Goal: Task Accomplishment & Management: Manage account settings

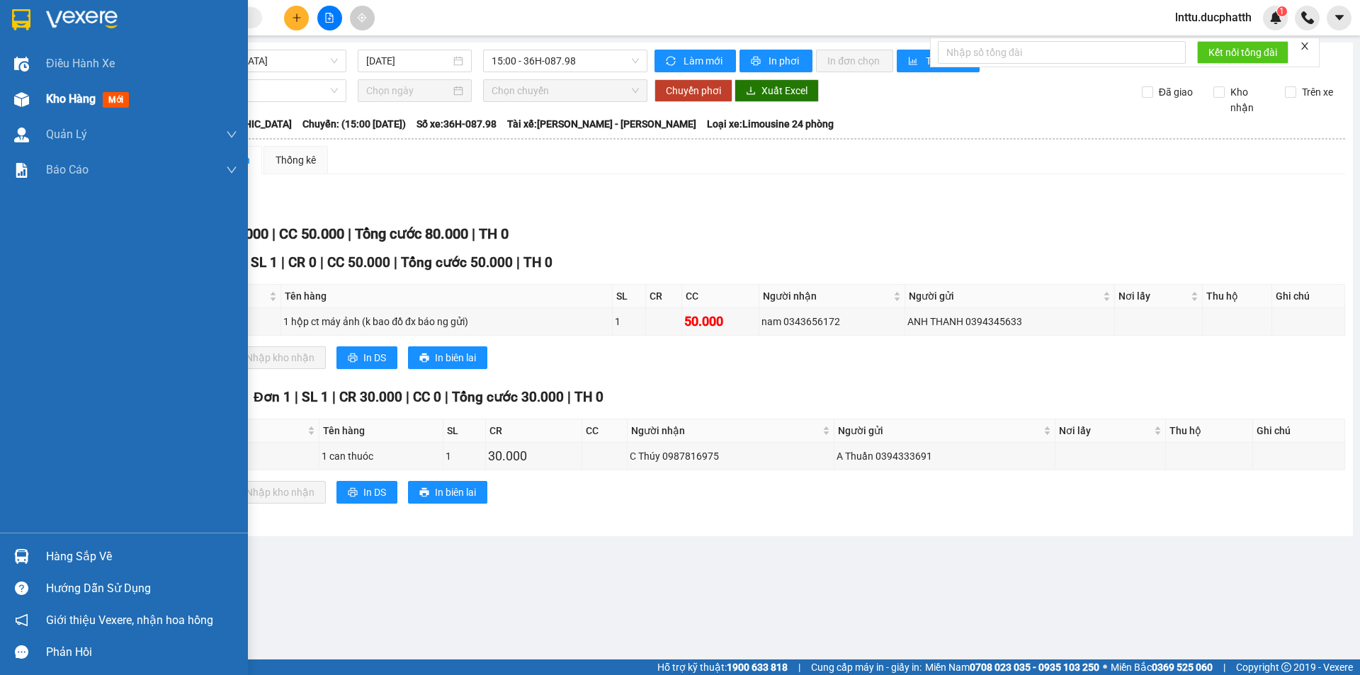
click at [52, 100] on span "Kho hàng" at bounding box center [71, 98] width 50 height 13
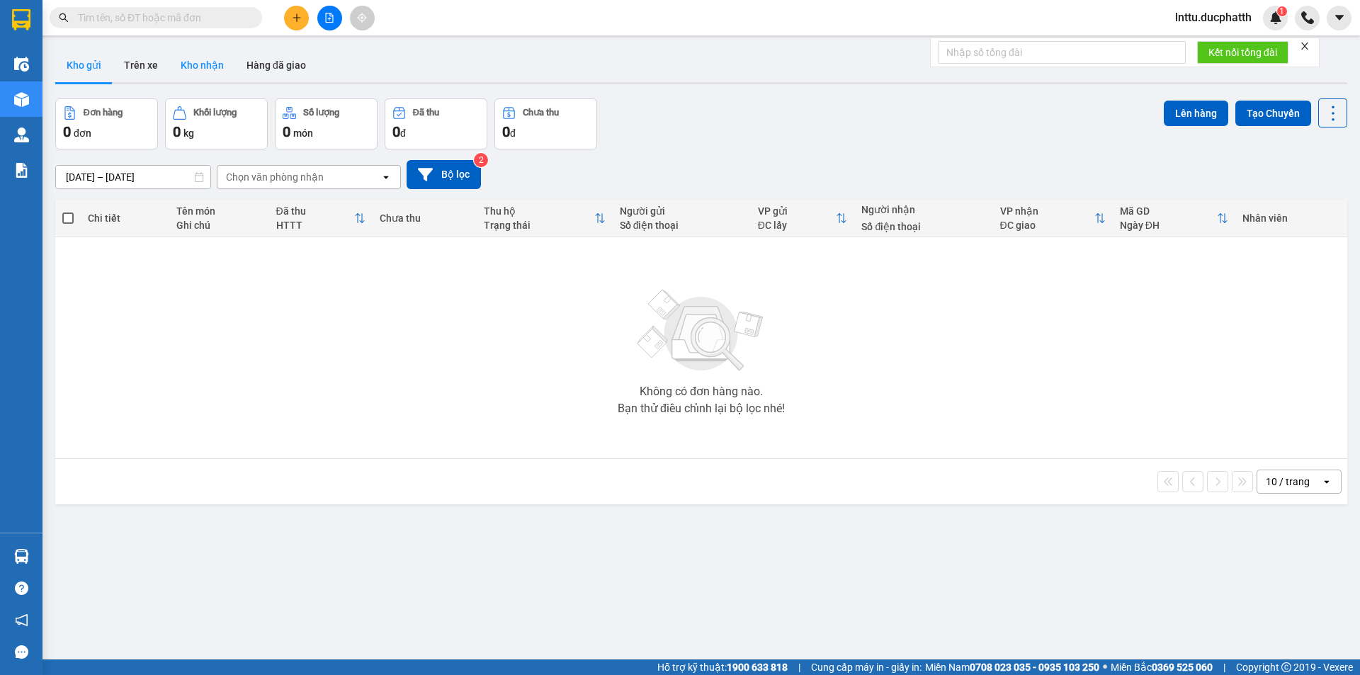
click at [184, 58] on button "Kho nhận" at bounding box center [202, 65] width 66 height 34
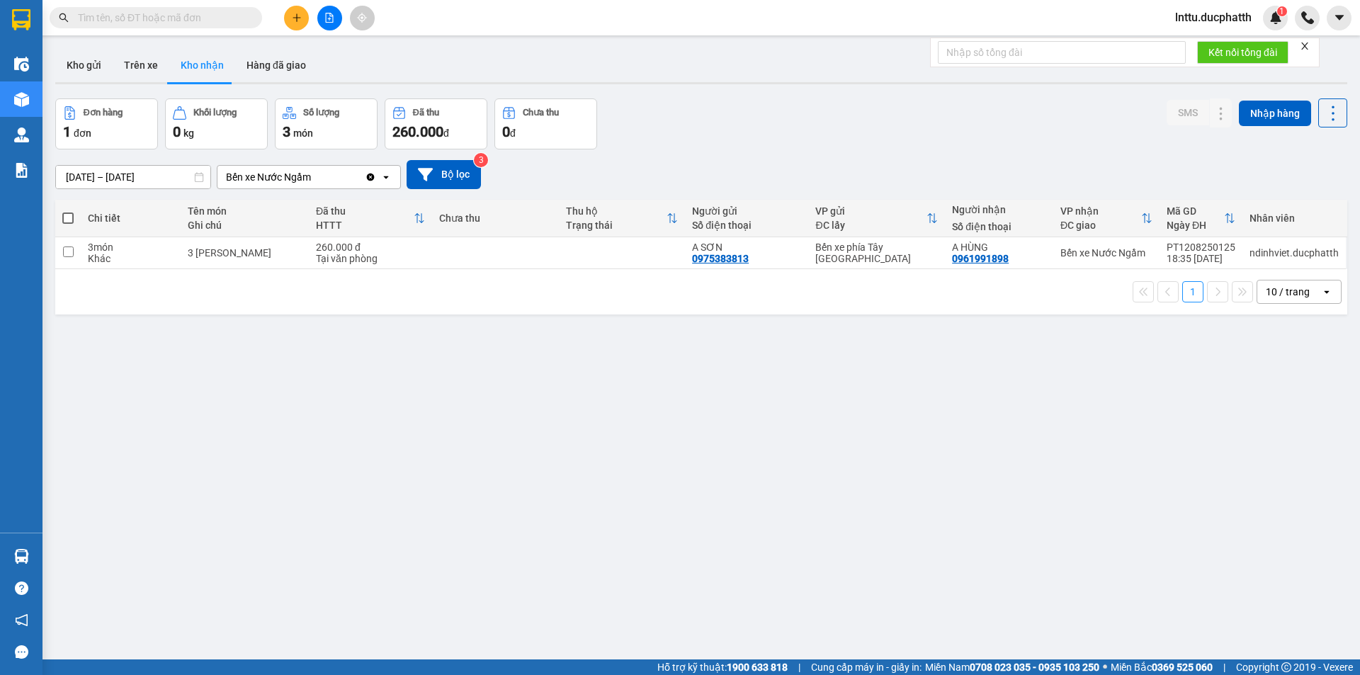
click at [337, 351] on div "ver 1.8.138 Kho gửi Trên xe Kho nhận Hàng đã giao Đơn hàng 1 đơn Khối lượng 0 k…" at bounding box center [702, 380] width 1304 height 675
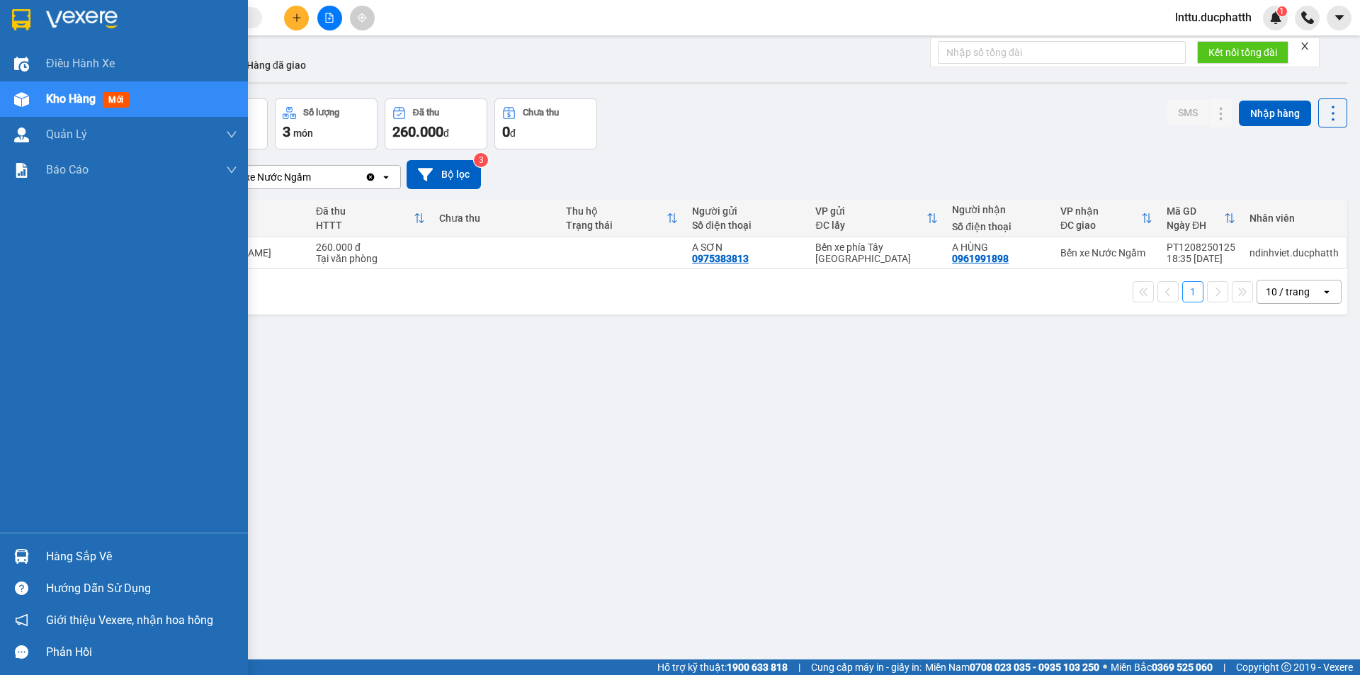
click at [10, 552] on div at bounding box center [21, 556] width 25 height 25
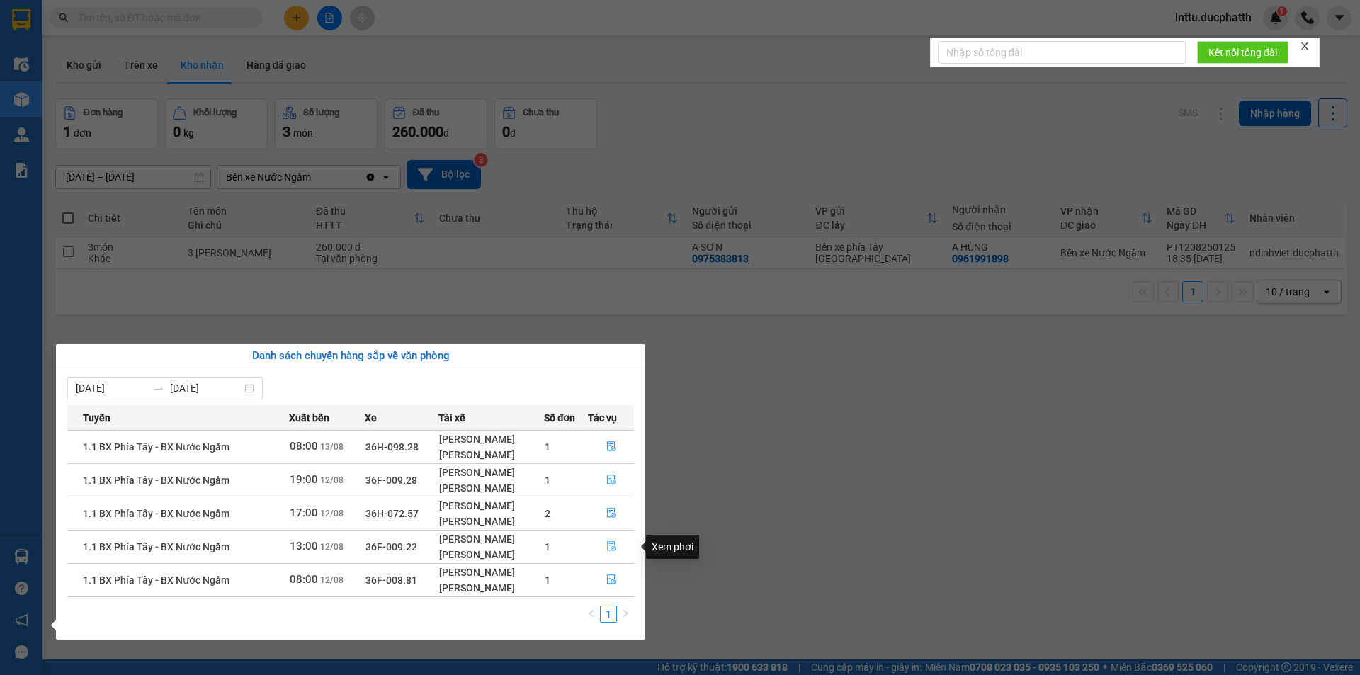
click at [609, 548] on icon "file-done" at bounding box center [611, 546] width 10 height 10
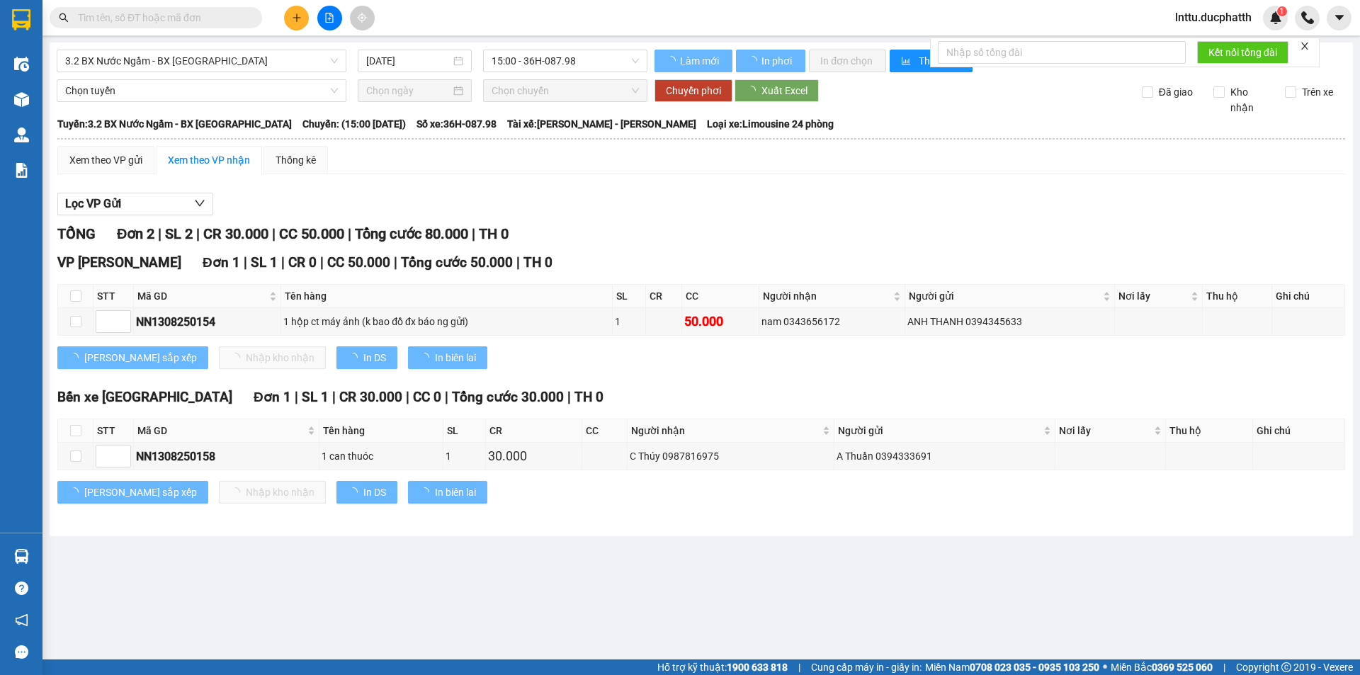
type input "[DATE]"
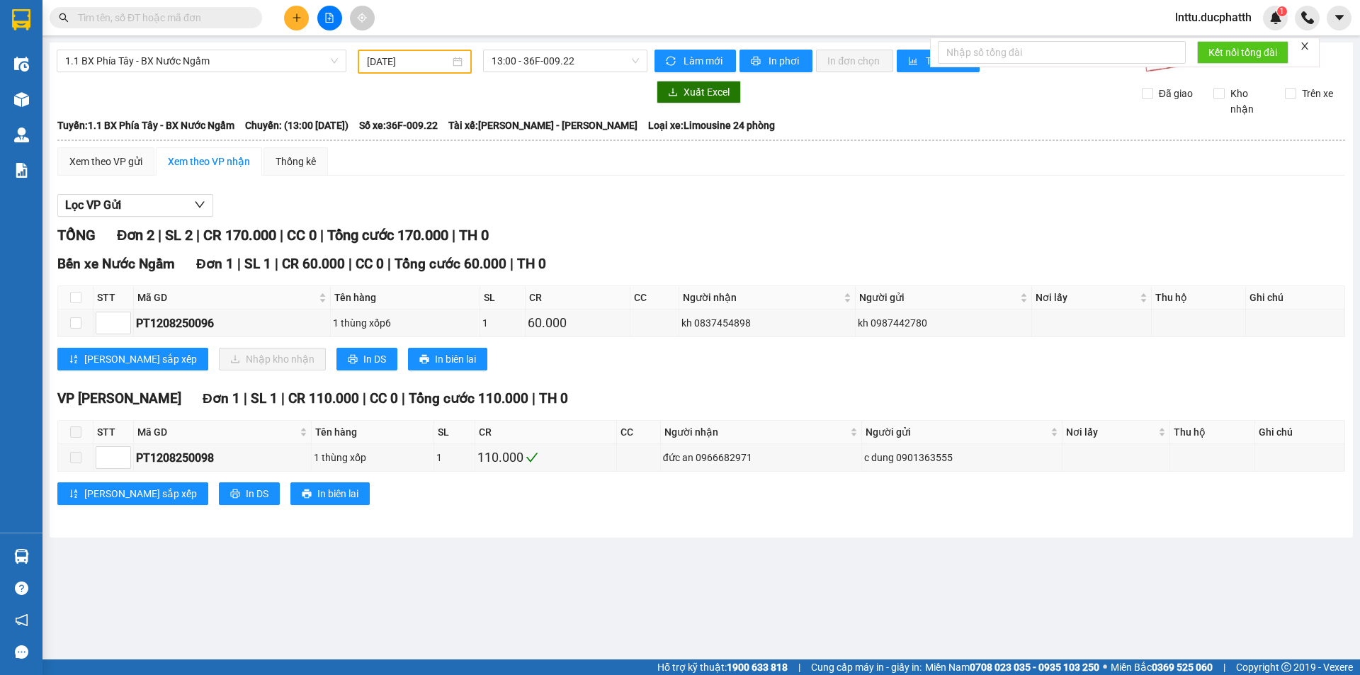
click at [582, 551] on main "1.1 BX Phía Tây - BX Nước Ngầm [DATE] 13:00 - 36F-009.22 Làm mới In phơi In đơn…" at bounding box center [680, 330] width 1360 height 660
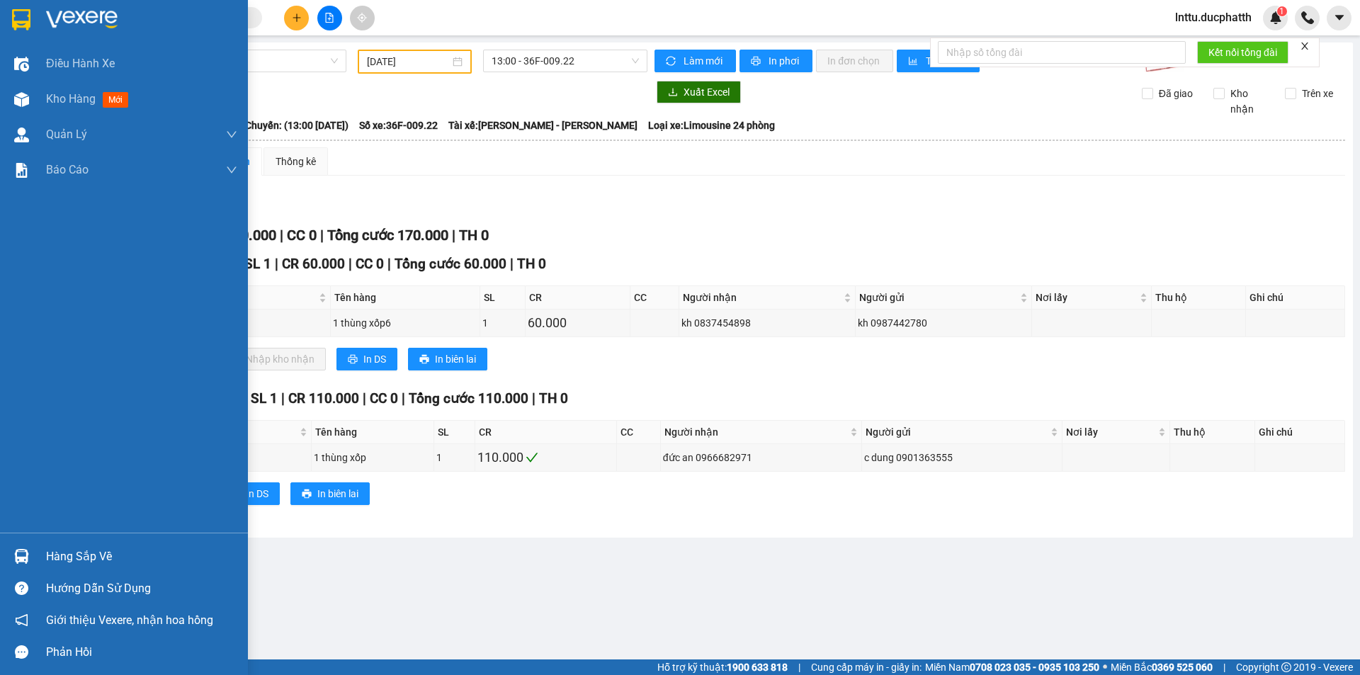
click at [16, 566] on div at bounding box center [21, 556] width 25 height 25
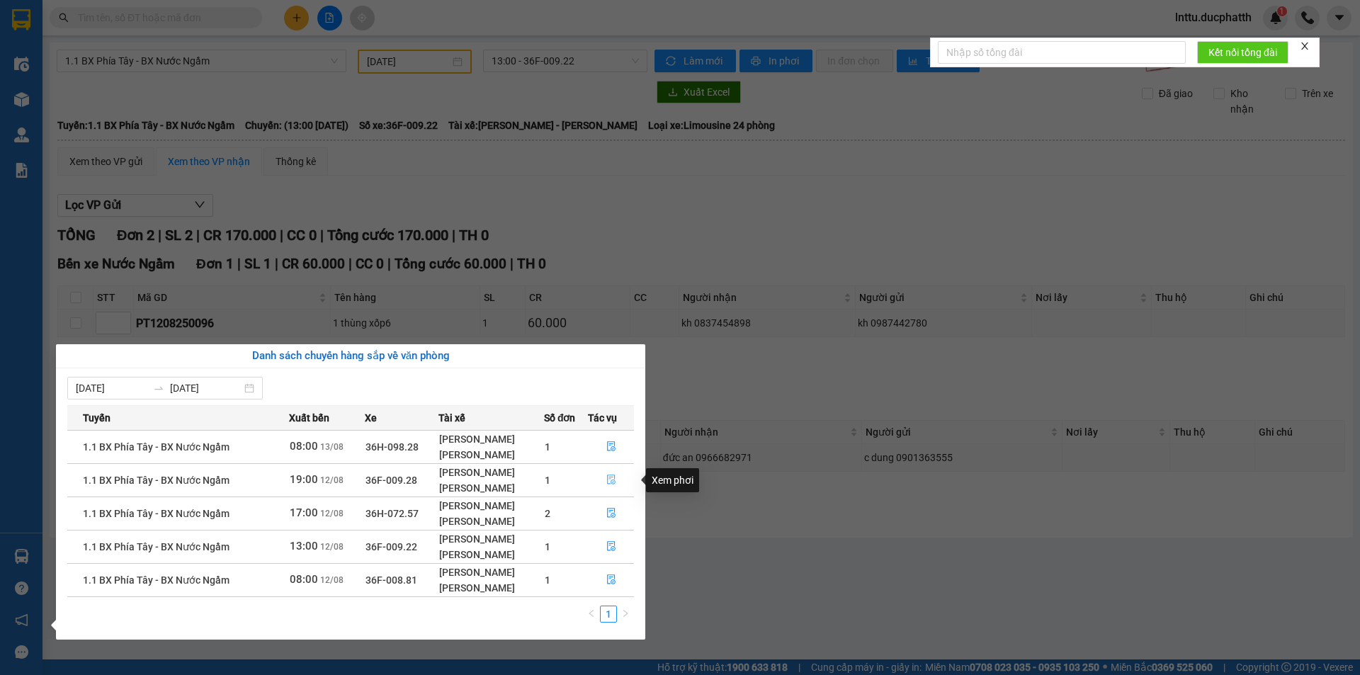
click at [616, 480] on icon "file-done" at bounding box center [611, 480] width 10 height 10
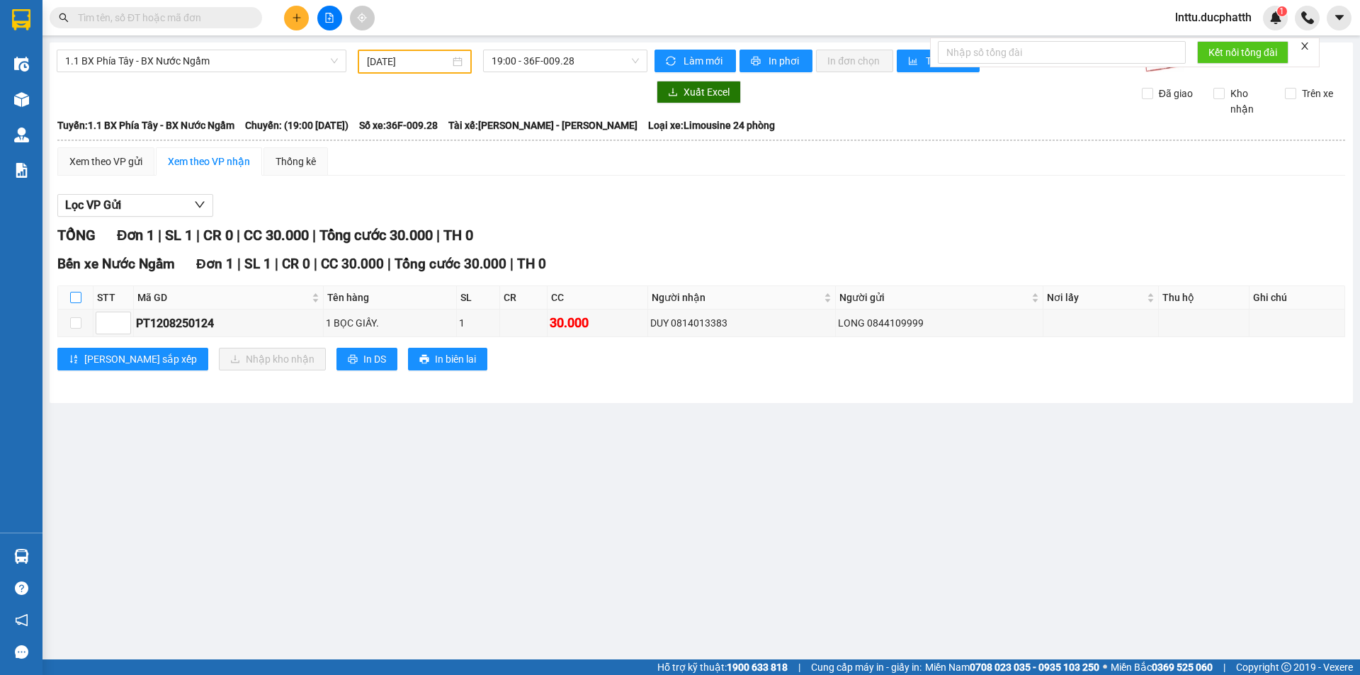
click at [79, 295] on input "checkbox" at bounding box center [75, 297] width 11 height 11
checkbox input "true"
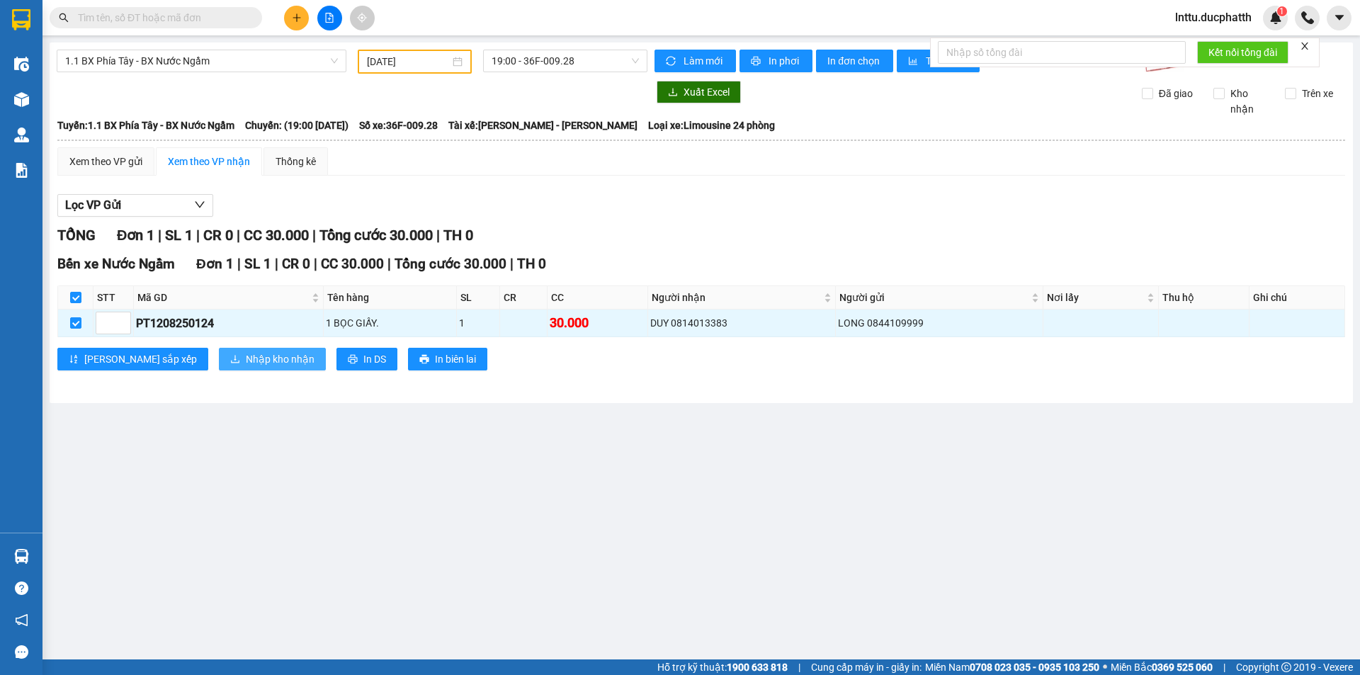
click at [219, 349] on button "Nhập kho nhận" at bounding box center [272, 359] width 107 height 23
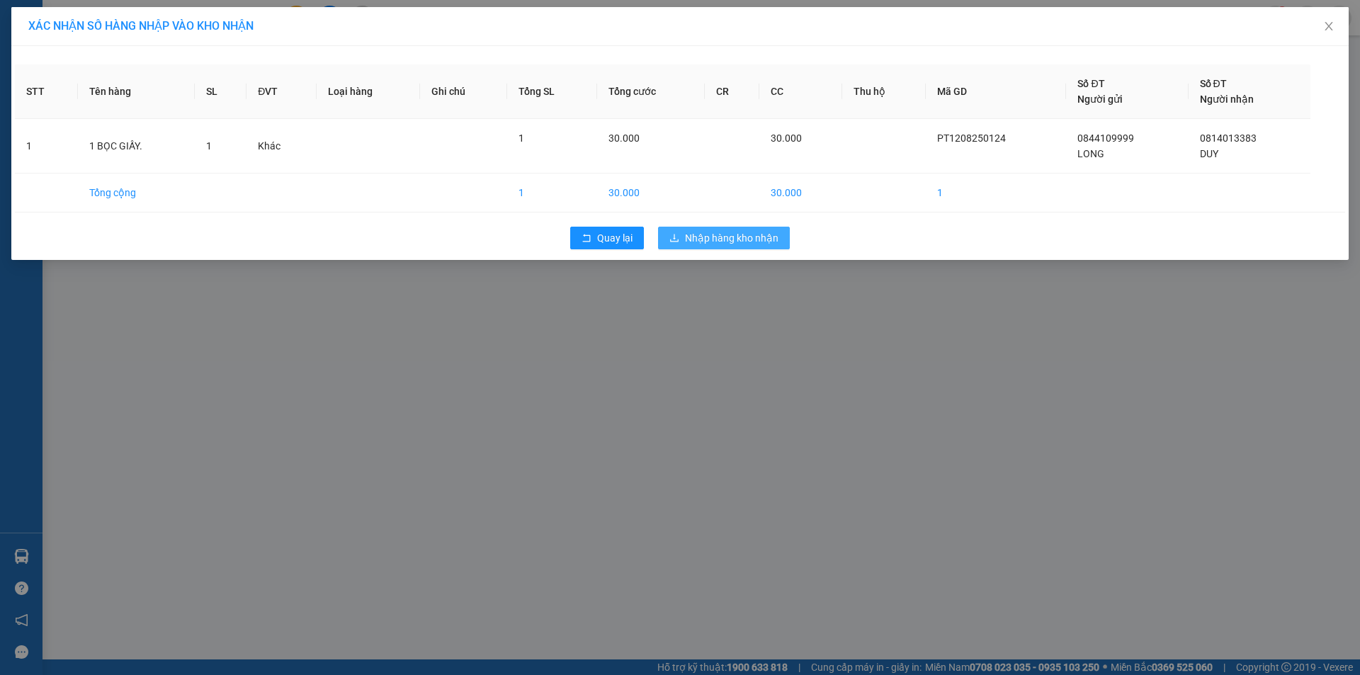
click at [735, 232] on span "Nhập hàng kho nhận" at bounding box center [732, 238] width 94 height 16
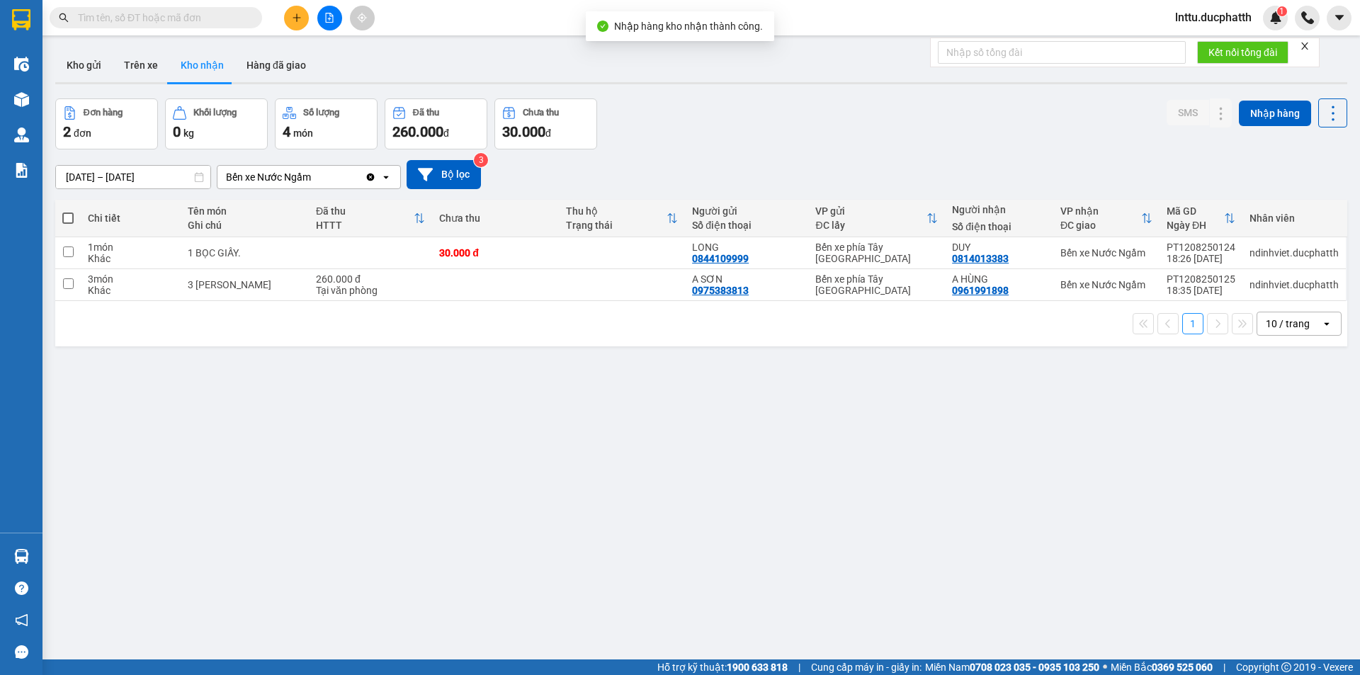
click at [521, 438] on div "ver 1.8.138 Kho gửi Trên xe Kho nhận Hàng đã giao Đơn hàng 2 đơn Khối lượng 0 k…" at bounding box center [702, 380] width 1304 height 675
click at [1189, 250] on button at bounding box center [1193, 253] width 20 height 25
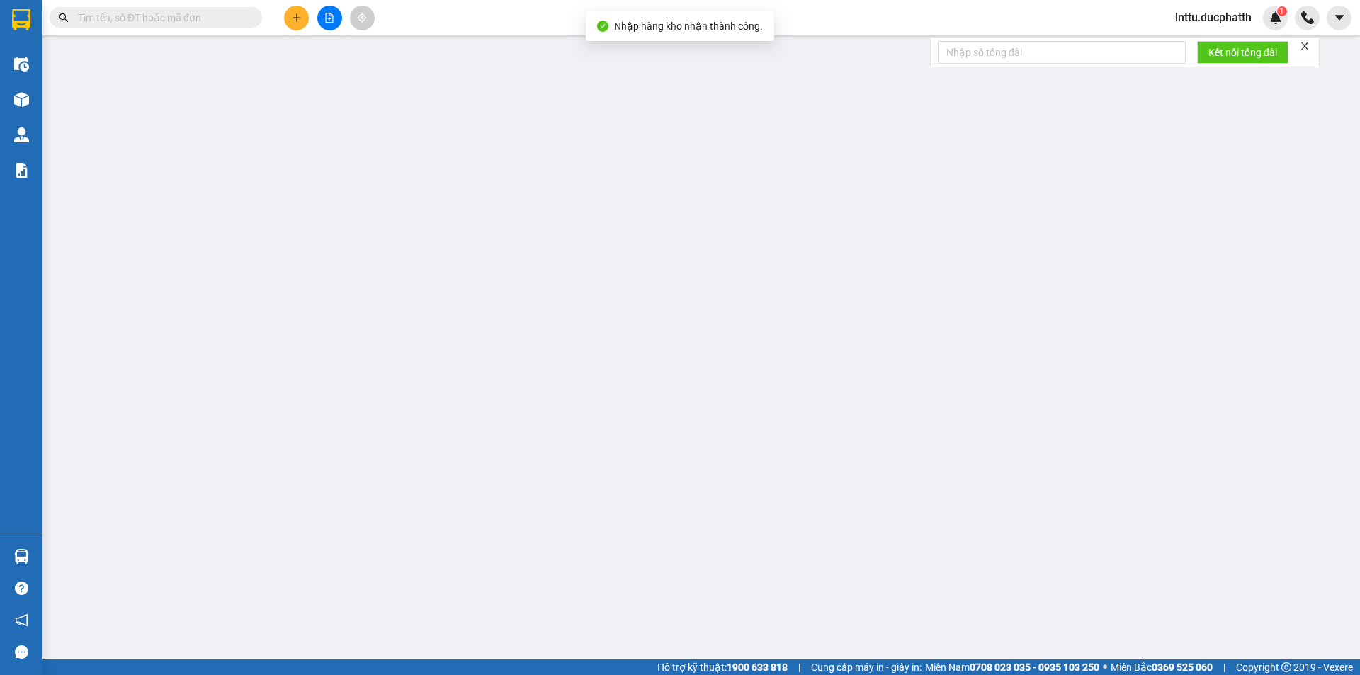
type input "0844109999"
type input "LONG"
type input "0814013383"
type input "DUY"
type input "30.000"
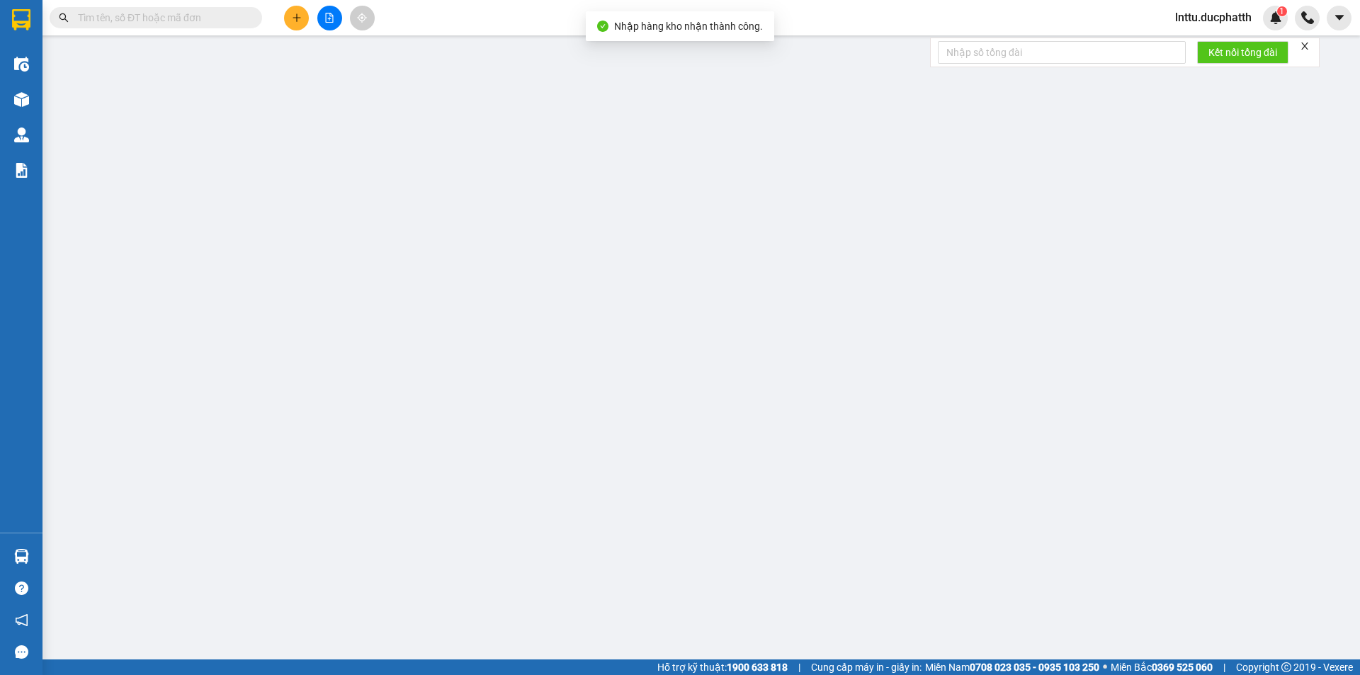
type input "30.000"
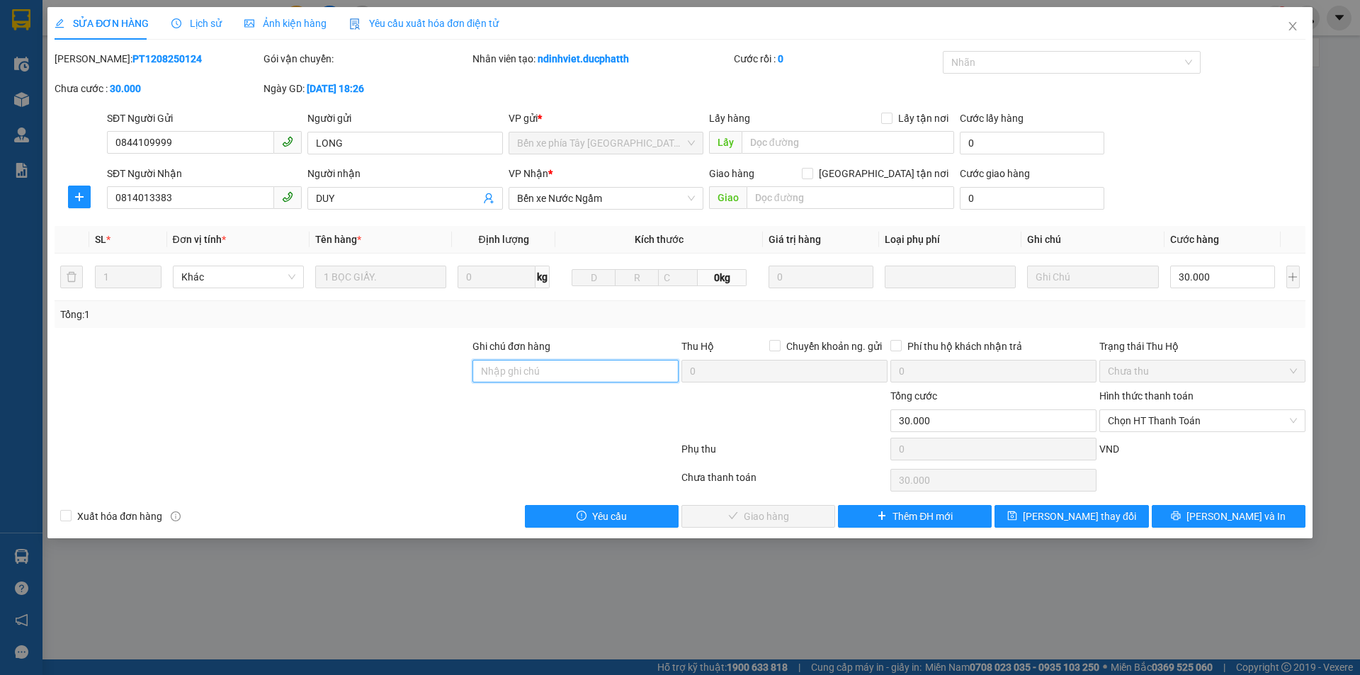
click at [482, 366] on input "Ghi chú đơn hàng" at bounding box center [576, 371] width 206 height 23
click at [1148, 419] on span "Chọn HT Thanh Toán" at bounding box center [1202, 420] width 189 height 21
type input "ck 21h43 [DATE] [PERSON_NAME] suy shb"
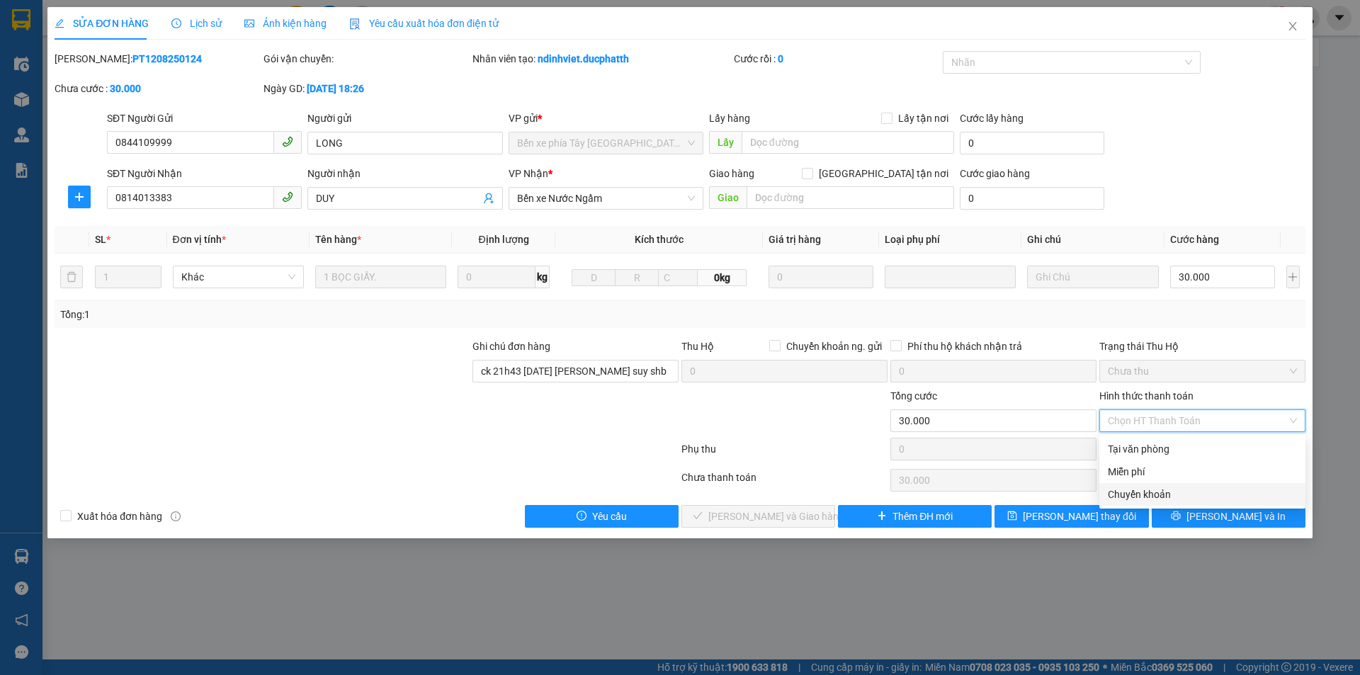
click at [1130, 495] on div "Chuyển khoản" at bounding box center [1202, 495] width 189 height 16
type input "0"
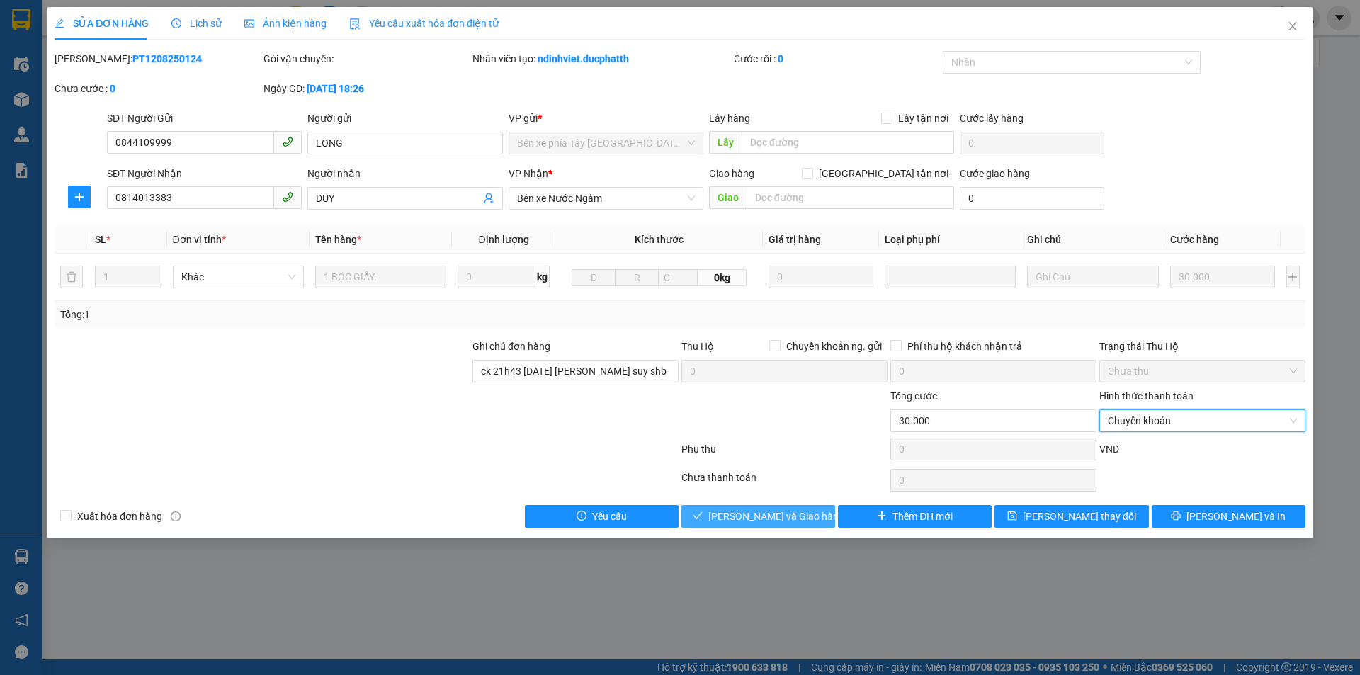
click at [784, 519] on span "[PERSON_NAME] và Giao hàng" at bounding box center [776, 517] width 136 height 16
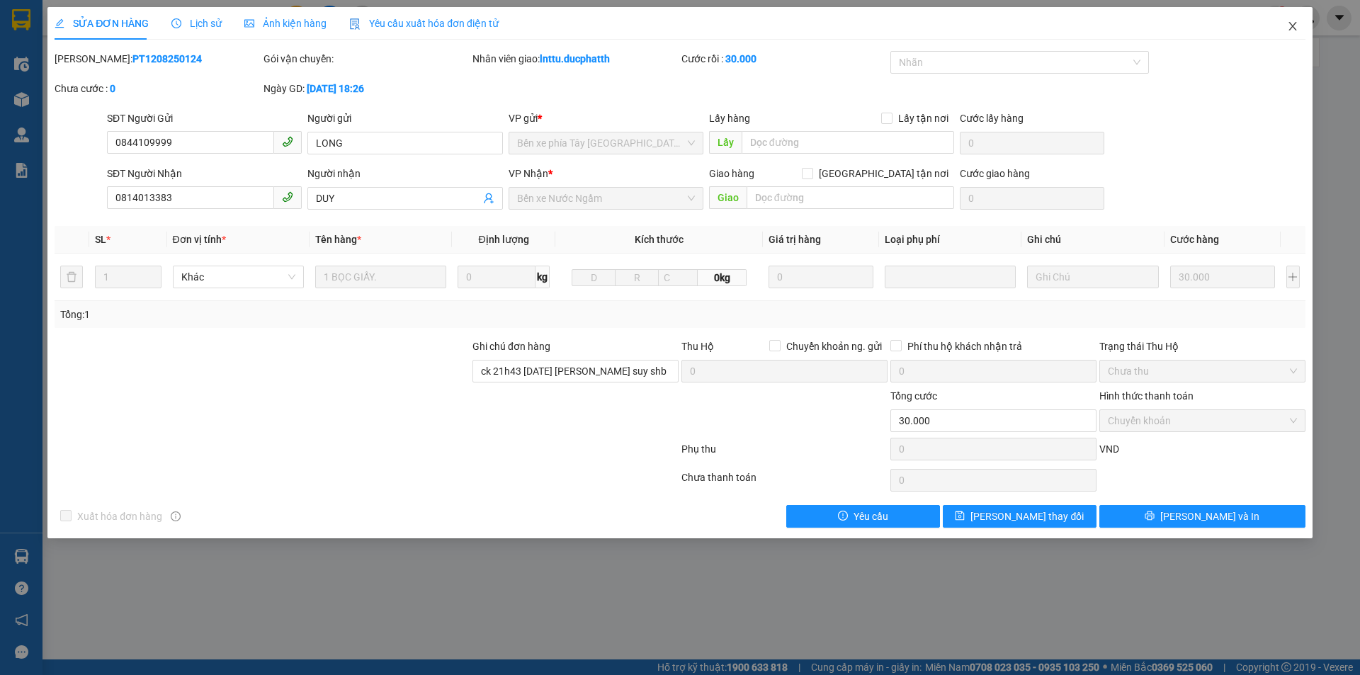
click at [1294, 28] on icon "close" at bounding box center [1292, 26] width 11 height 11
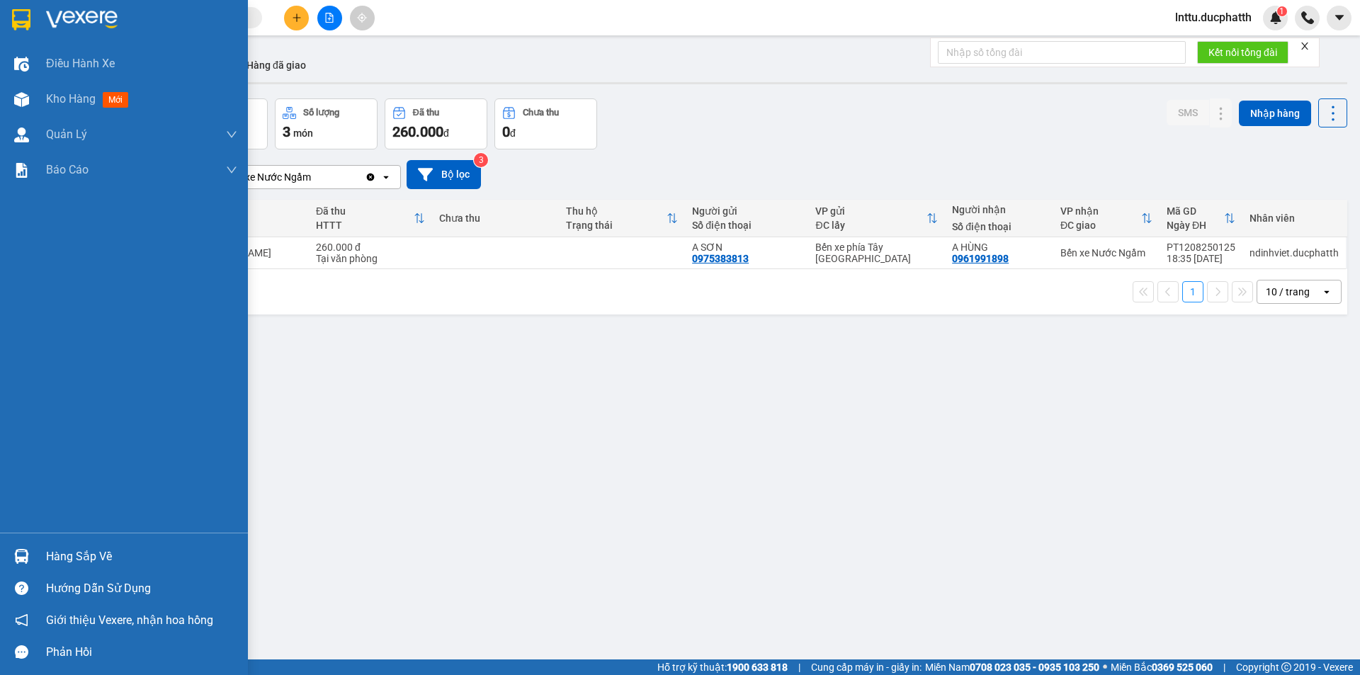
click at [24, 553] on img at bounding box center [21, 556] width 15 height 15
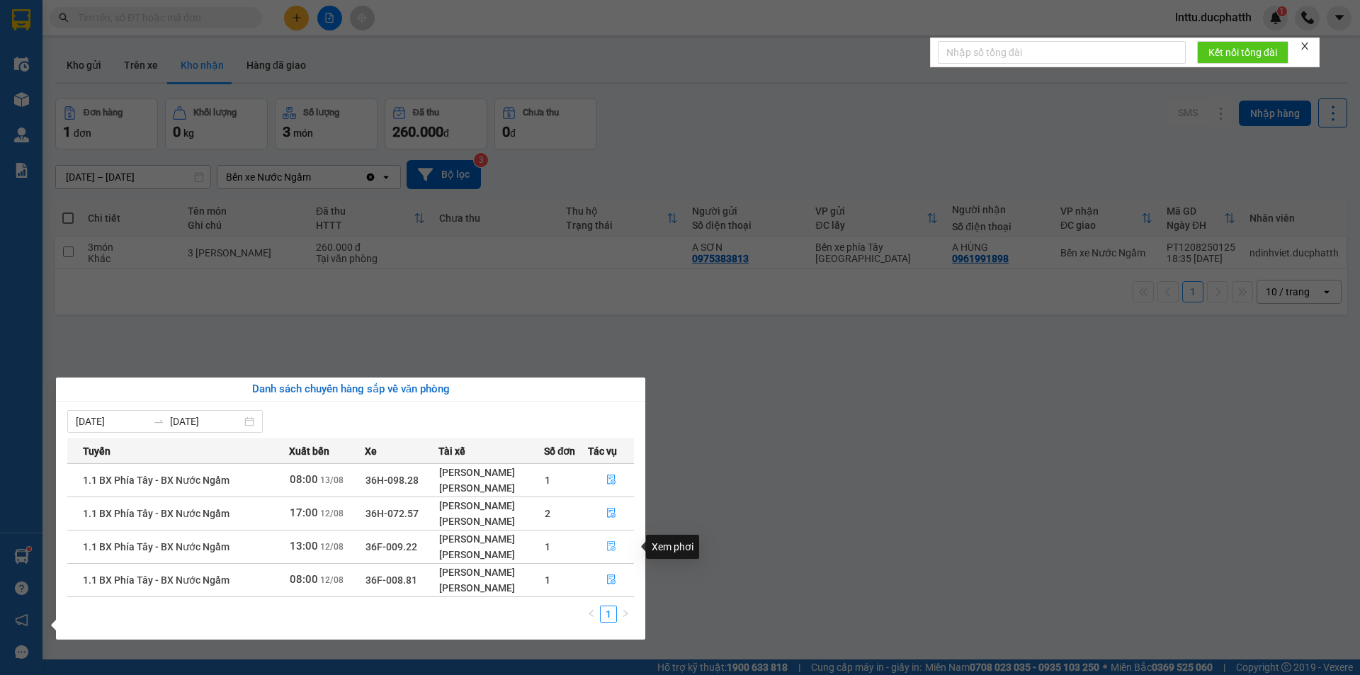
click at [607, 547] on icon "file-done" at bounding box center [611, 546] width 10 height 10
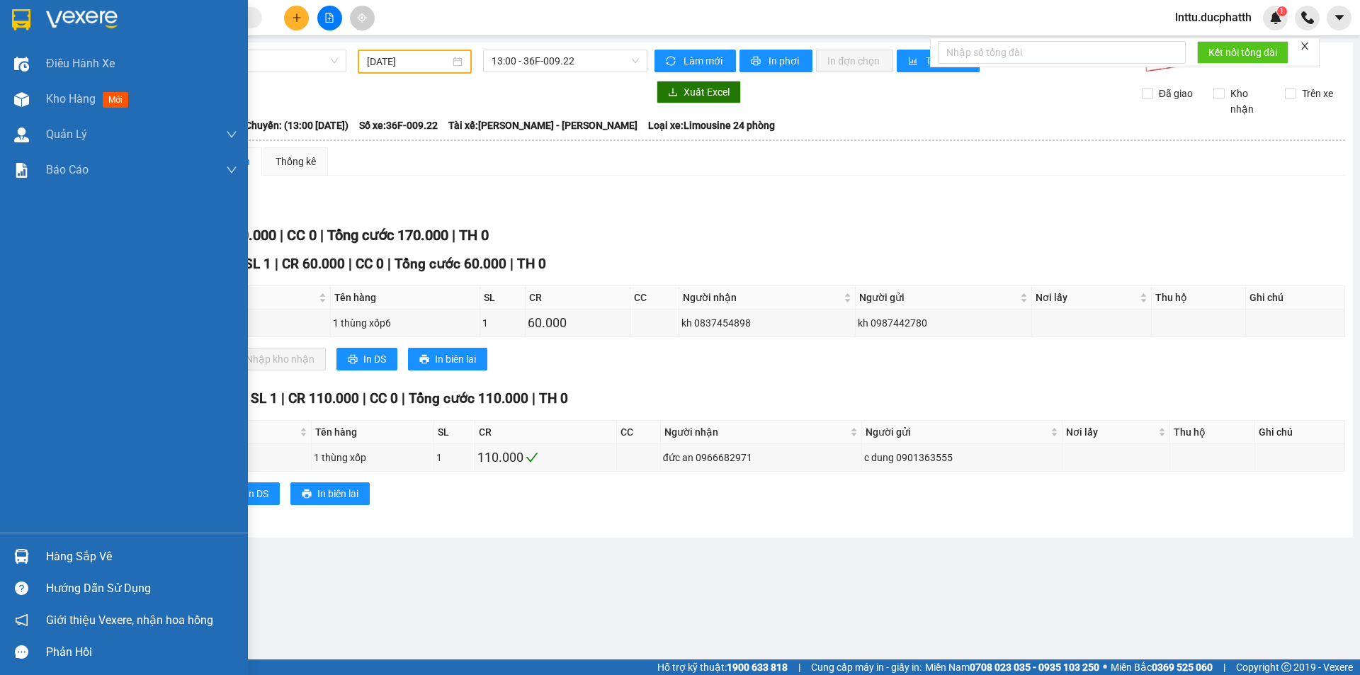
click at [8, 554] on div "Hàng sắp về" at bounding box center [124, 557] width 248 height 32
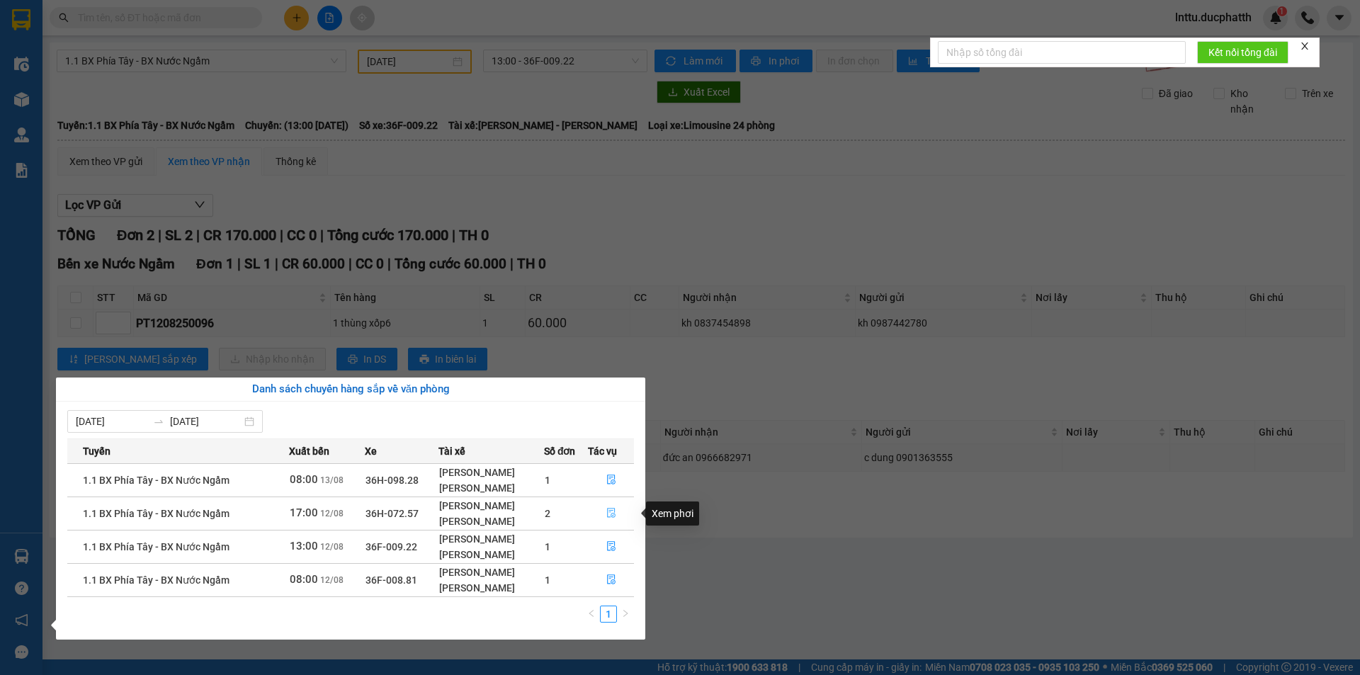
click at [614, 511] on icon "file-done" at bounding box center [611, 513] width 10 height 10
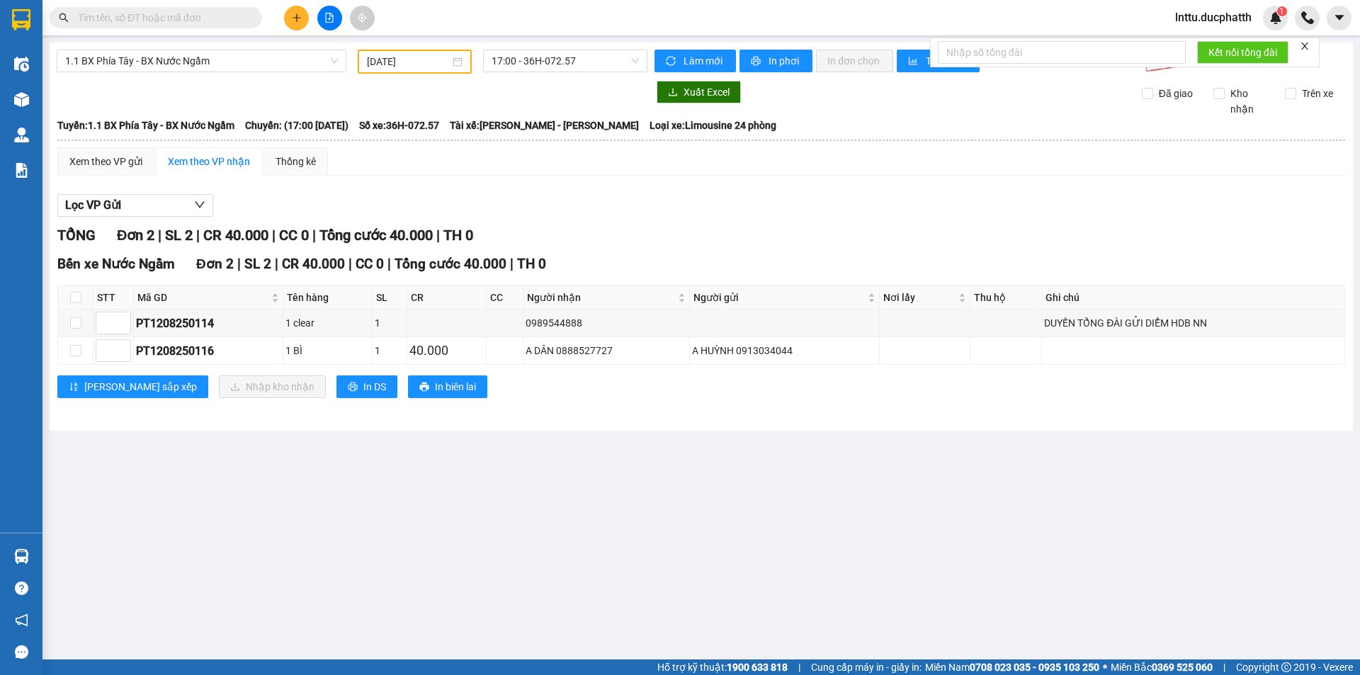
click at [614, 510] on main "1.1 BX Phía Tây - BX Nước Ngầm [DATE] 17:00 - 36H-072.57 Làm mới In phơi In đơn…" at bounding box center [680, 330] width 1360 height 660
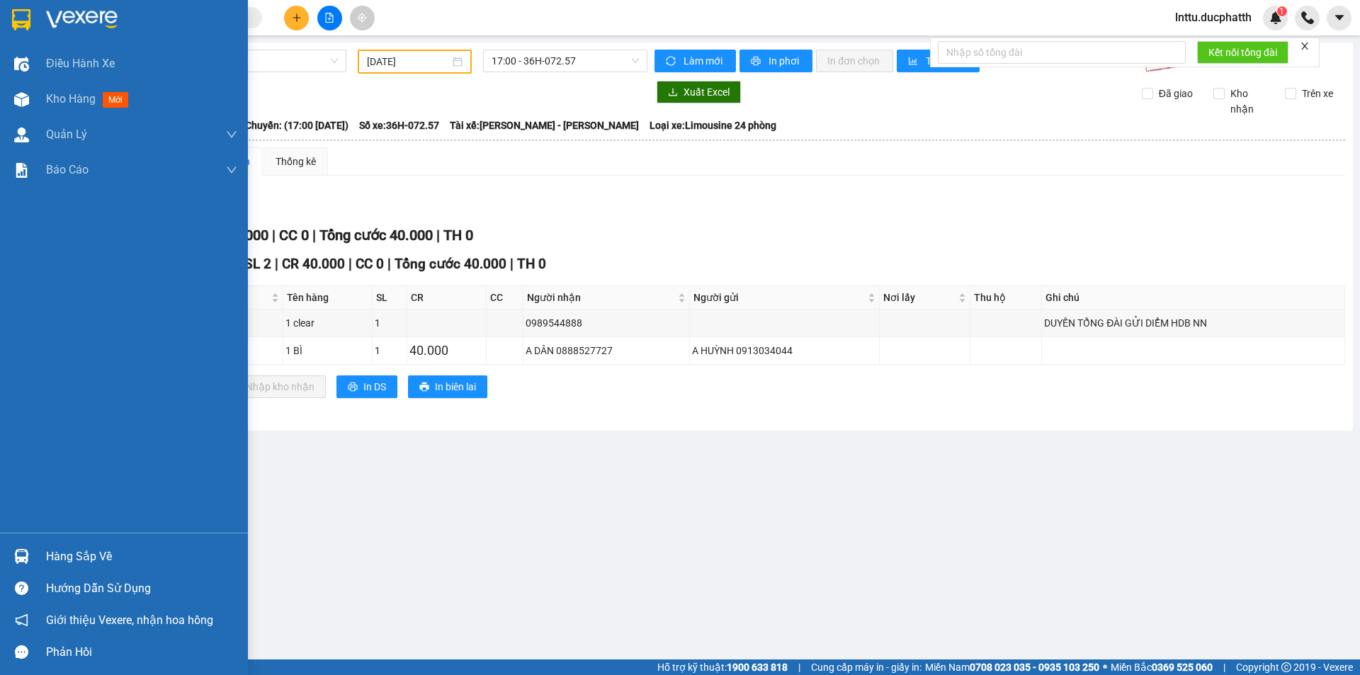
click at [26, 550] on img at bounding box center [21, 556] width 15 height 15
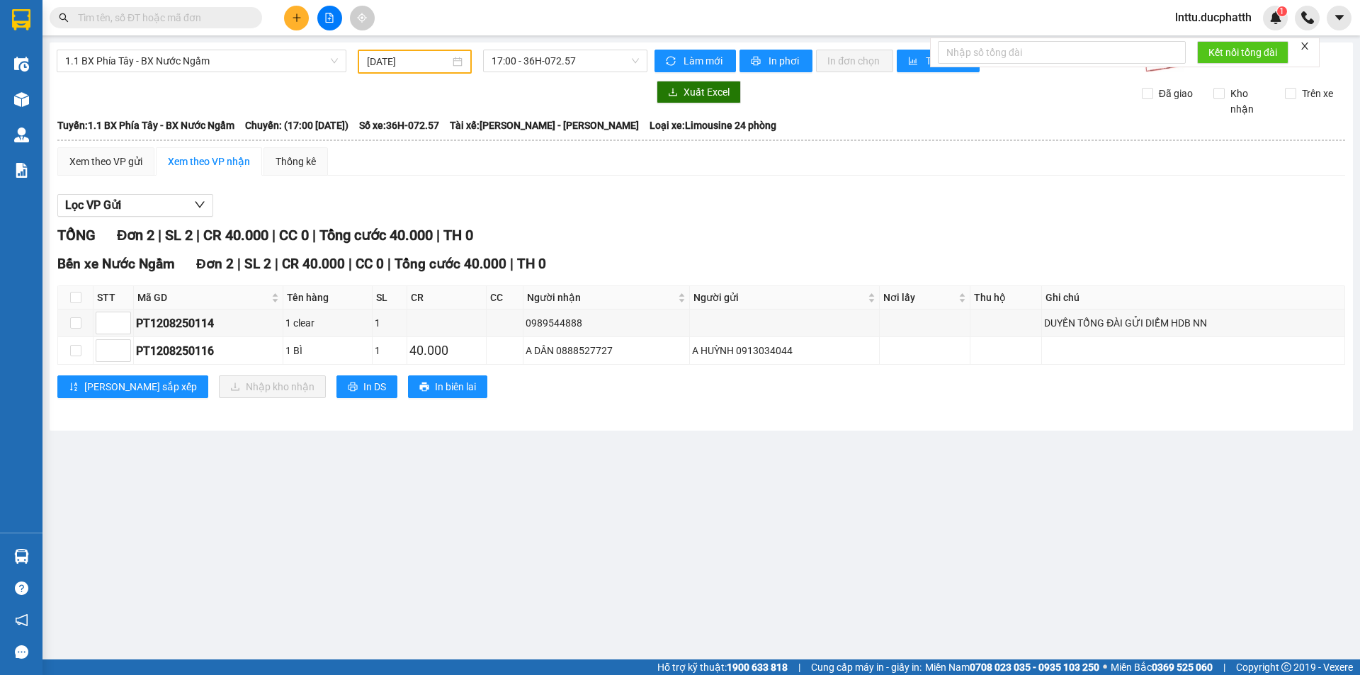
click at [742, 552] on section "Kết quả tìm kiếm ( 0 ) Bộ lọc No Data lnttu.ducphatth 1 Điều hành xe Kho hàng m…" at bounding box center [680, 337] width 1360 height 675
click at [28, 558] on img at bounding box center [21, 556] width 15 height 15
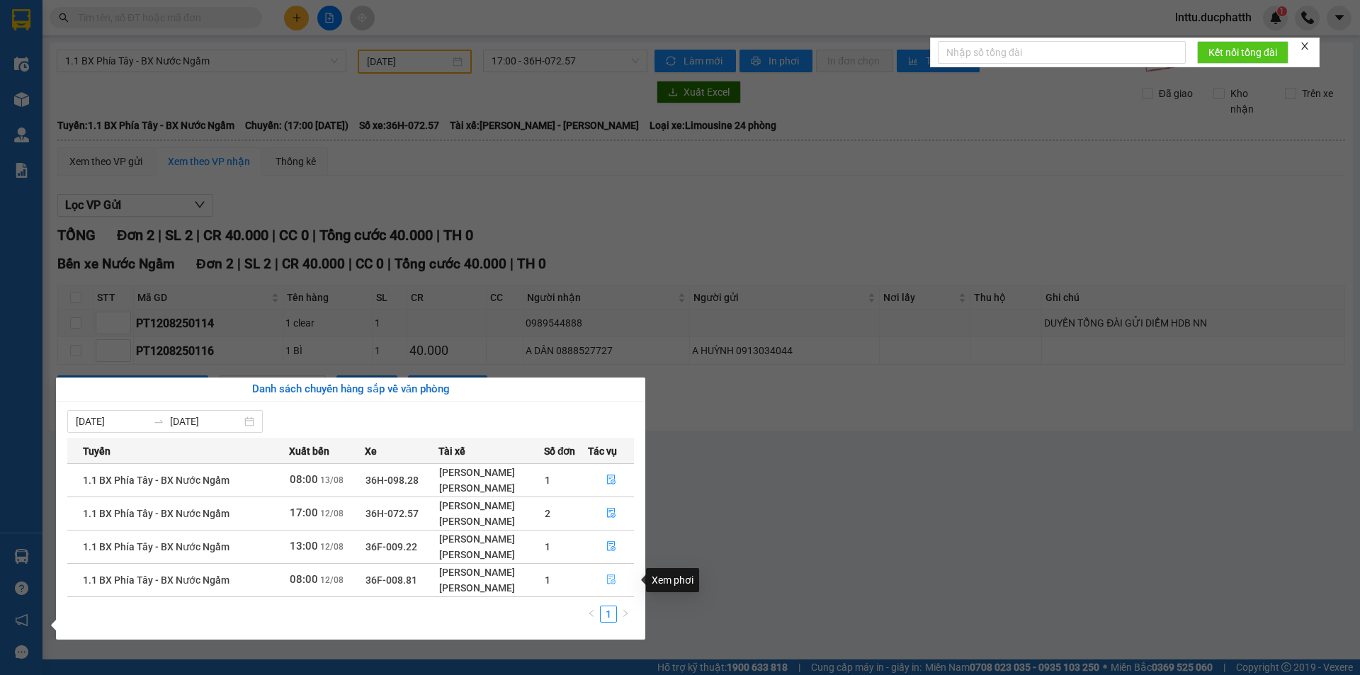
click at [606, 577] on icon "file-done" at bounding box center [611, 580] width 10 height 10
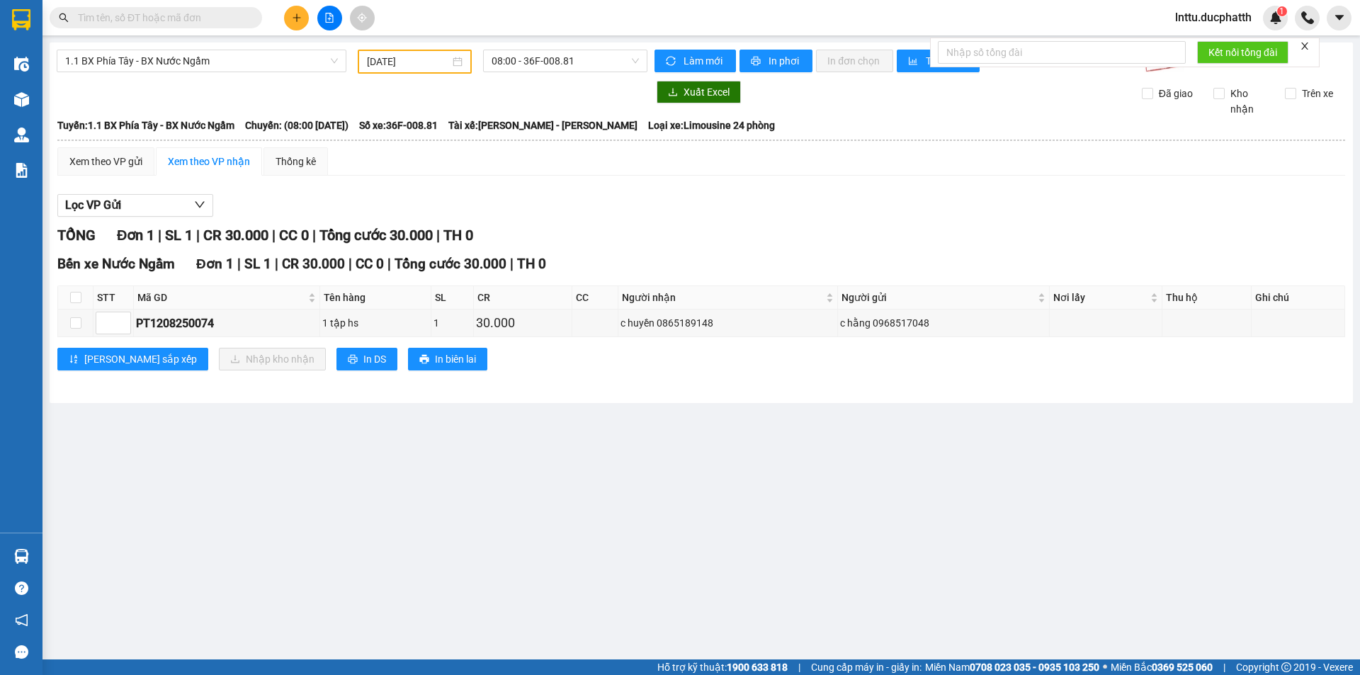
click at [477, 539] on main "1.1 BX Phía Tây - BX Nước Ngầm [DATE] 08:00 - 36F-008.81 Làm mới In phơi In đơn…" at bounding box center [680, 330] width 1360 height 660
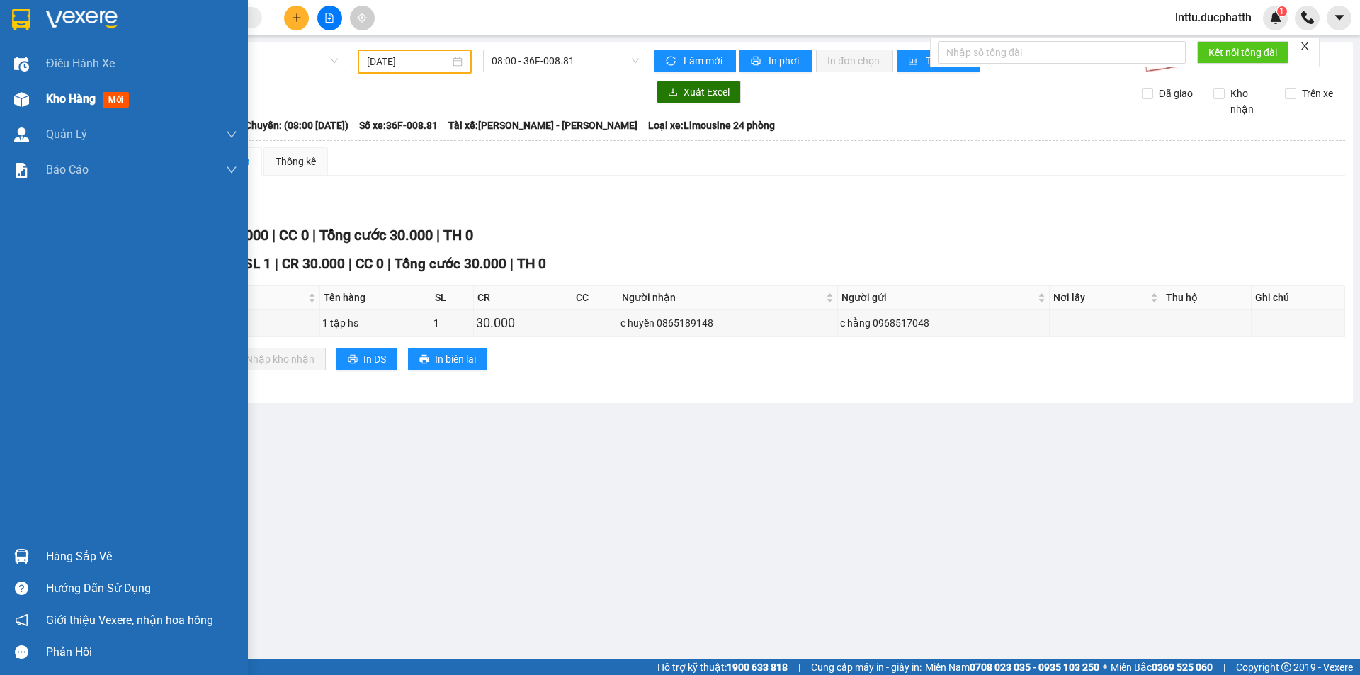
click at [23, 98] on img at bounding box center [21, 99] width 15 height 15
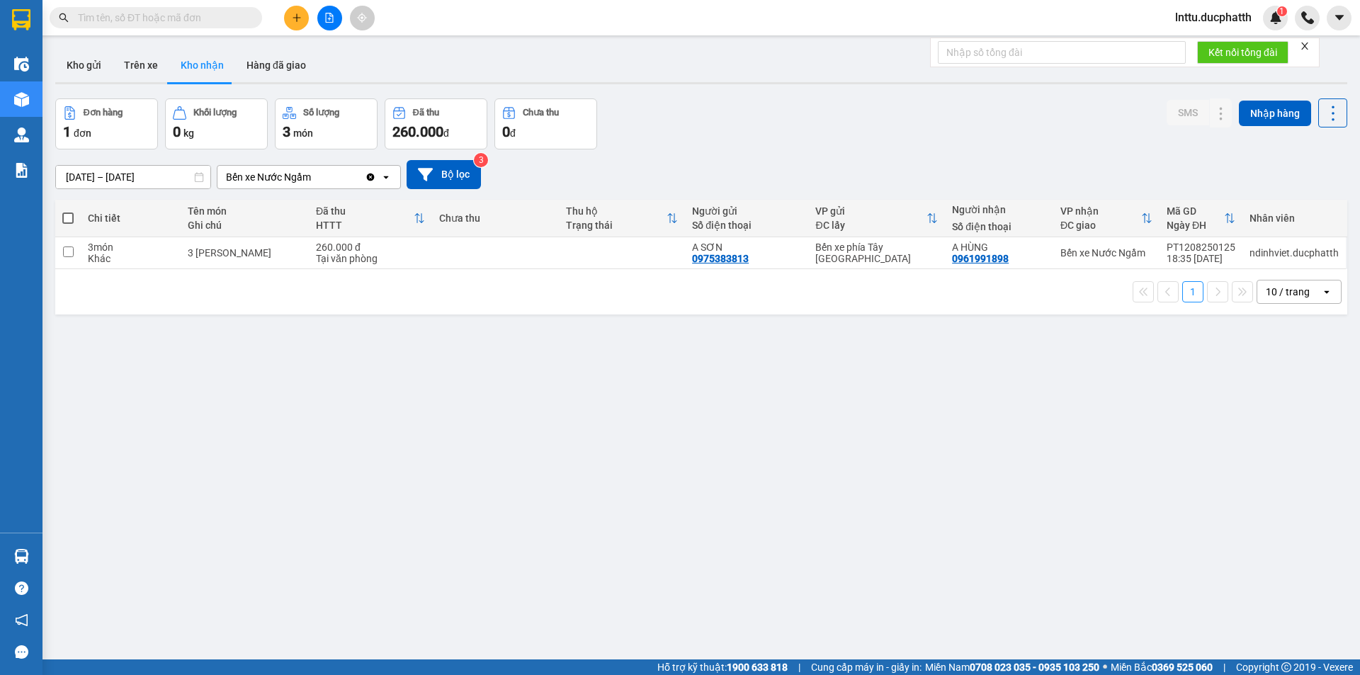
drag, startPoint x: 592, startPoint y: 358, endPoint x: 450, endPoint y: 290, distance: 157.2
click at [587, 358] on div "ver 1.8.138 Kho gửi Trên xe Kho nhận Hàng đã giao Đơn hàng 1 đơn Khối lượng 0 k…" at bounding box center [702, 380] width 1304 height 675
click at [81, 186] on div "ver 1.8.138 Kho gửi Trên xe Kho nhận Hàng đã giao Đơn hàng 1 đơn Khối lượng 0 k…" at bounding box center [702, 380] width 1304 height 675
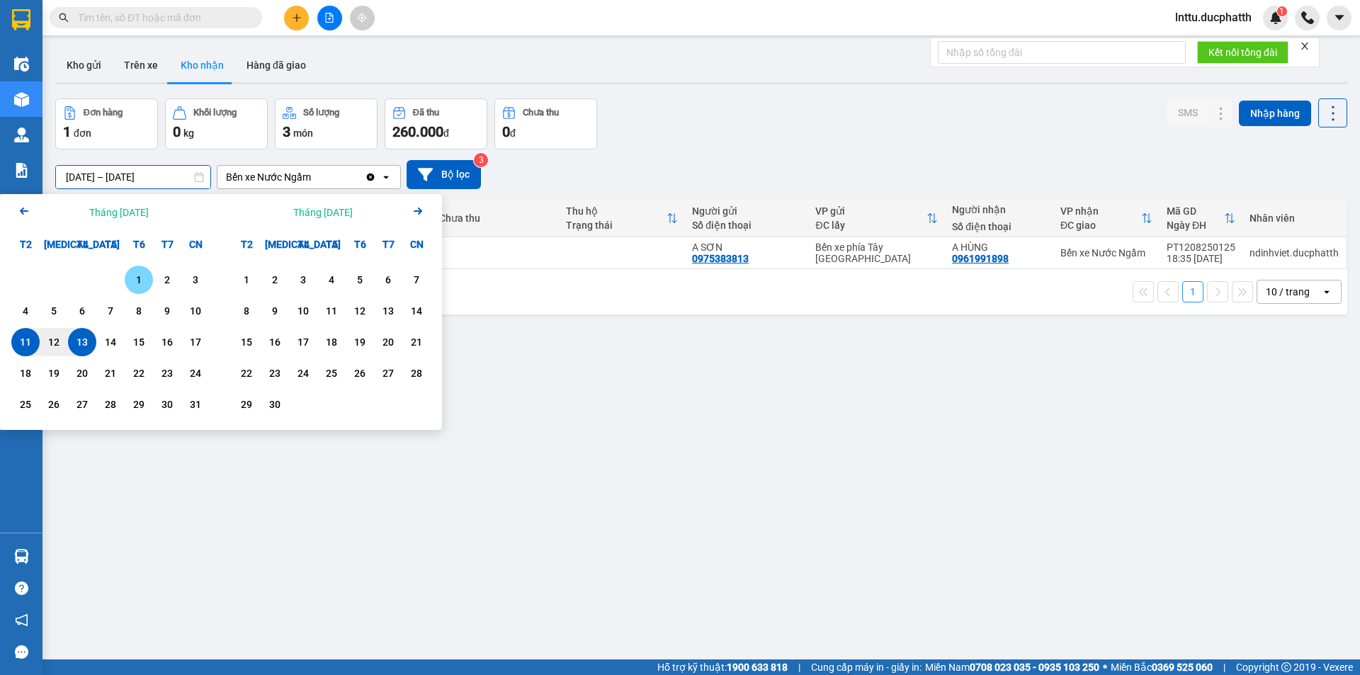
click at [129, 281] on div "1" at bounding box center [139, 279] width 20 height 17
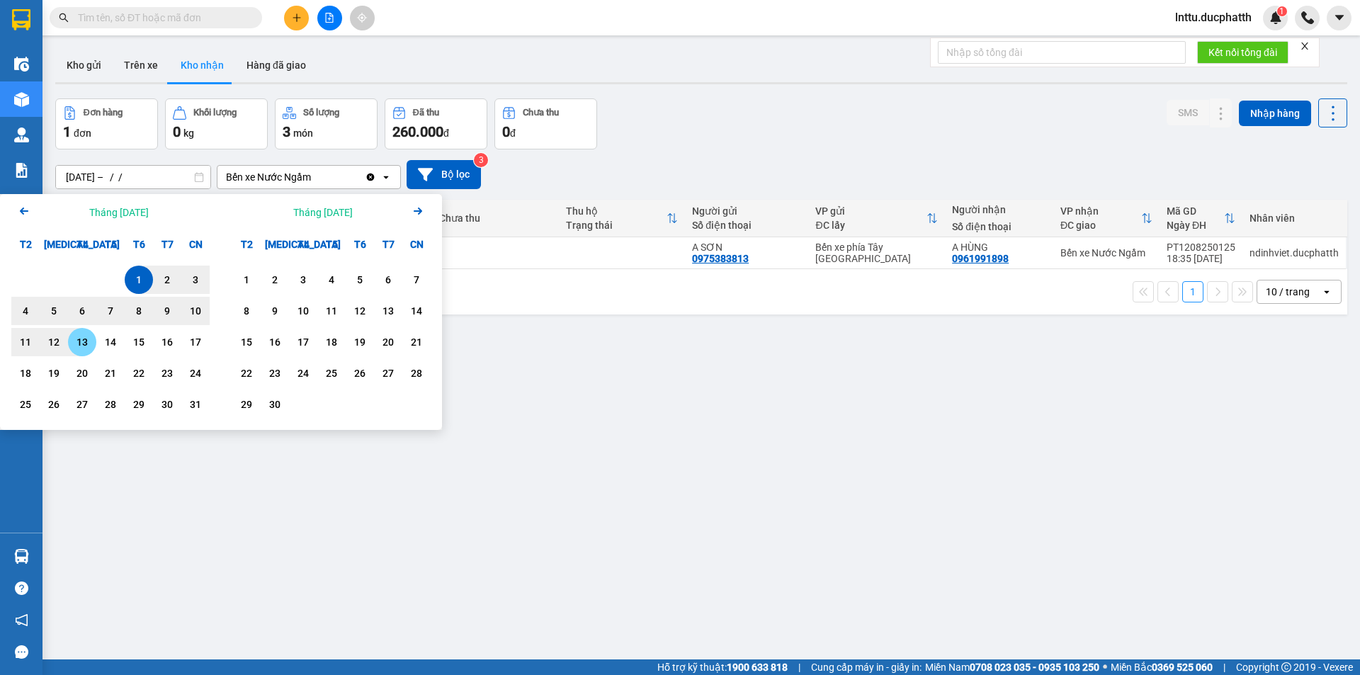
click at [84, 335] on div "13" at bounding box center [82, 342] width 20 height 17
type input "[DATE] – [DATE]"
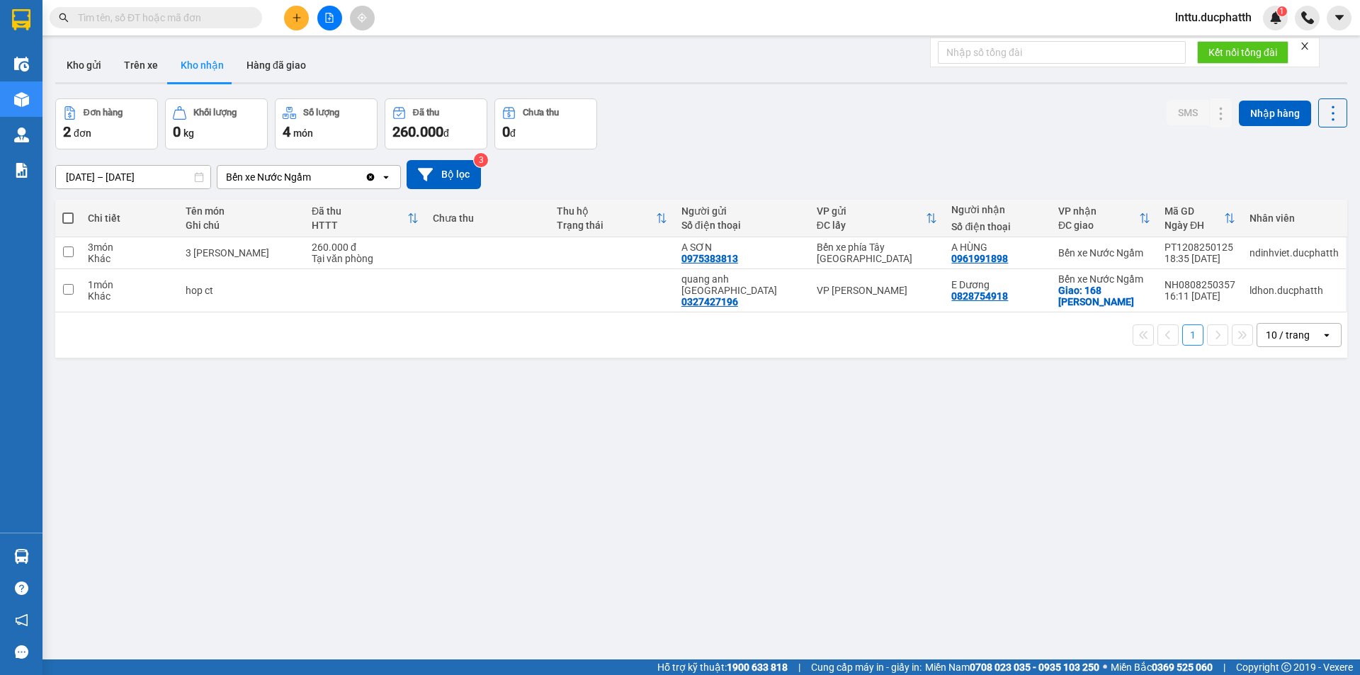
click at [406, 424] on div "ver 1.8.138 Kho gửi Trên xe Kho nhận Hàng đã giao Đơn hàng 2 đơn Khối lượng 0 k…" at bounding box center [702, 380] width 1304 height 675
click at [1187, 290] on button at bounding box center [1193, 290] width 20 height 25
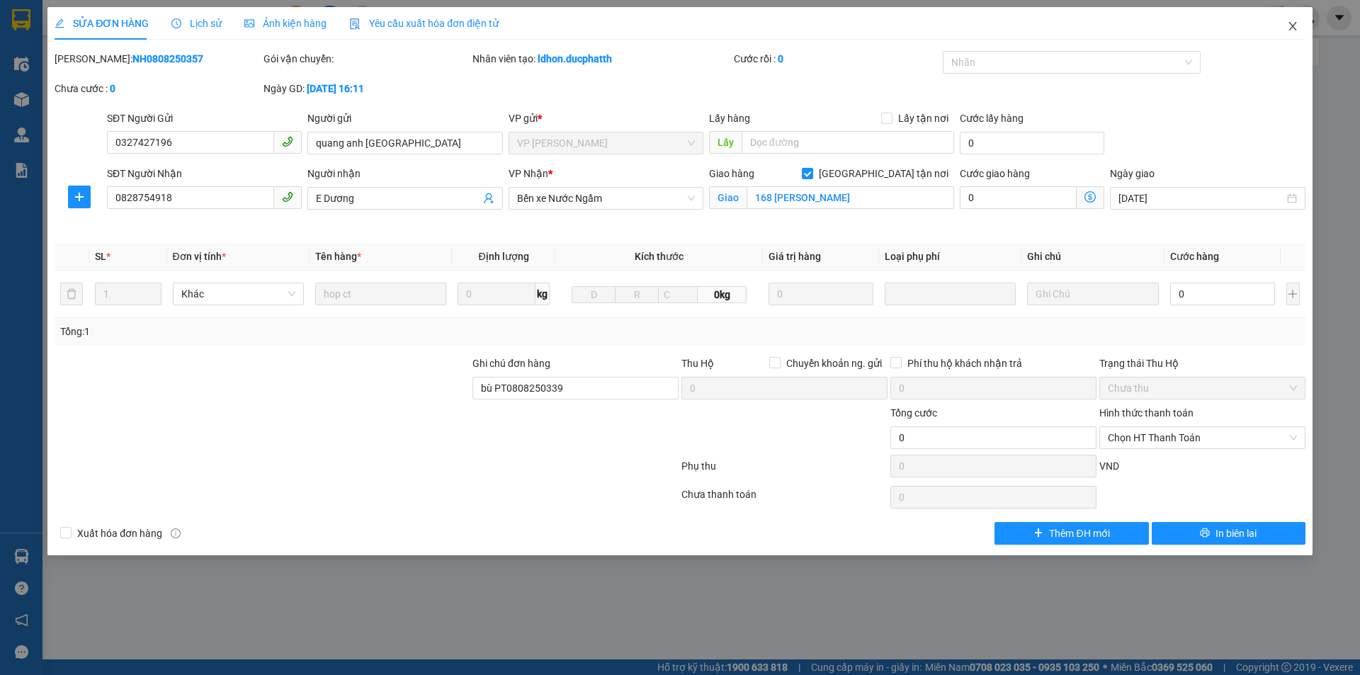
click at [1299, 22] on span "Close" at bounding box center [1293, 27] width 40 height 40
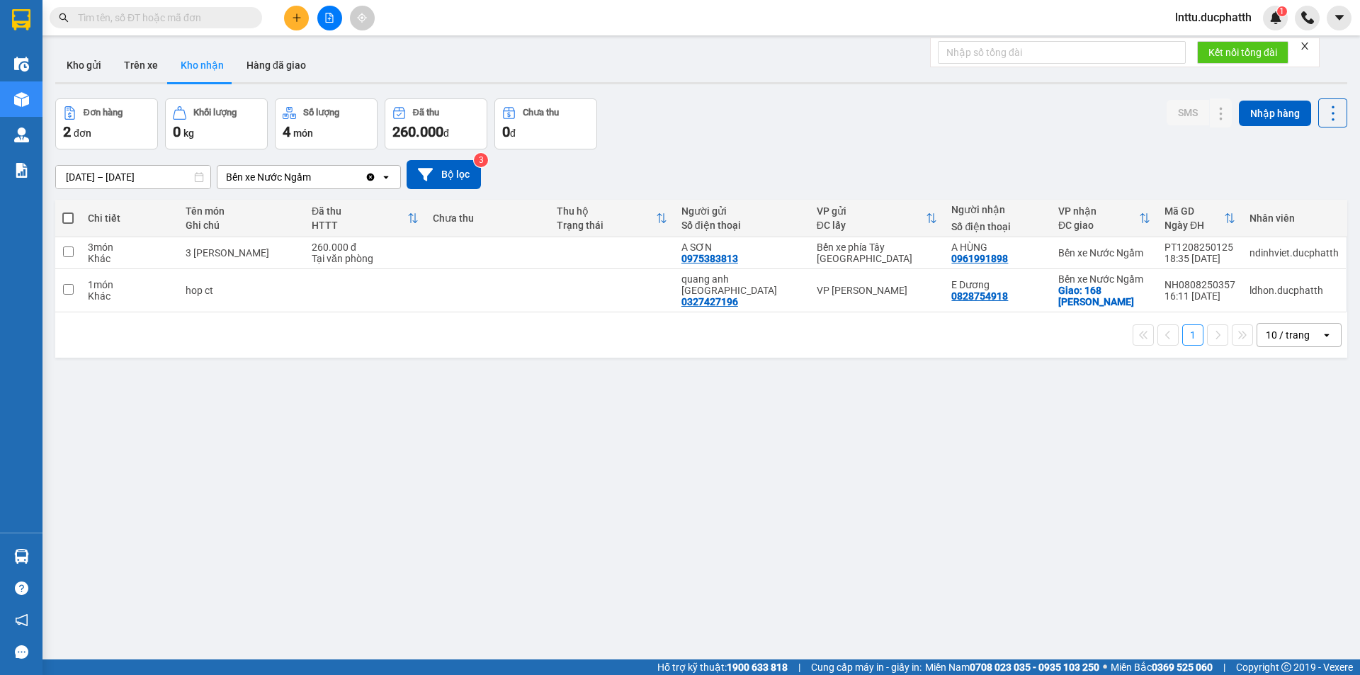
click at [613, 427] on div "ver 1.8.138 Kho gửi Trên xe Kho nhận Hàng đã giao Đơn hàng 2 đơn Khối lượng 0 k…" at bounding box center [702, 380] width 1304 height 675
